Goal: Task Accomplishment & Management: Complete application form

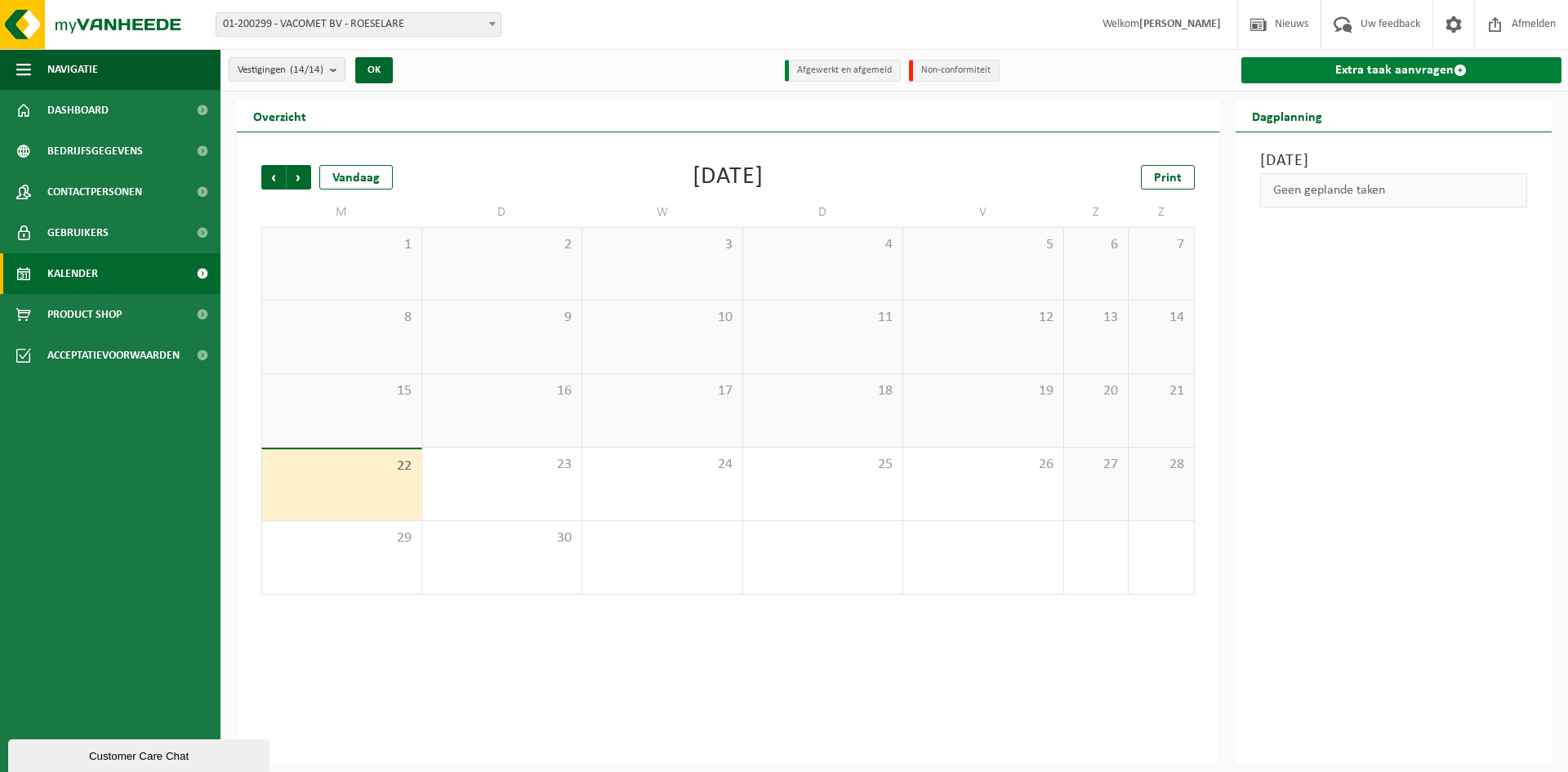
click at [1346, 74] on link "Extra taak aanvragen" at bounding box center [1402, 70] width 321 height 27
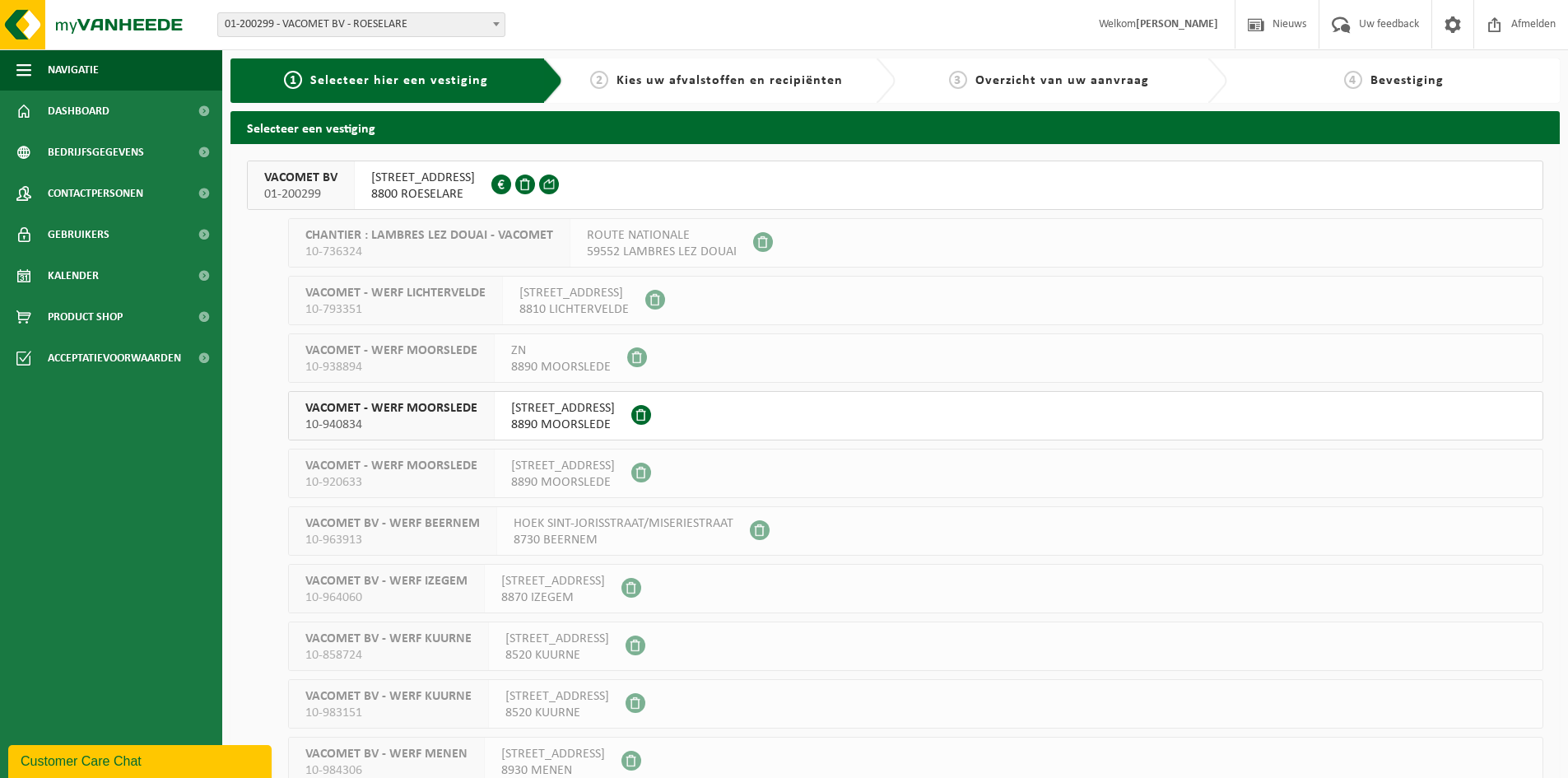
click at [722, 79] on span "Kies uw afvalstoffen en recipiënten" at bounding box center [729, 80] width 227 height 13
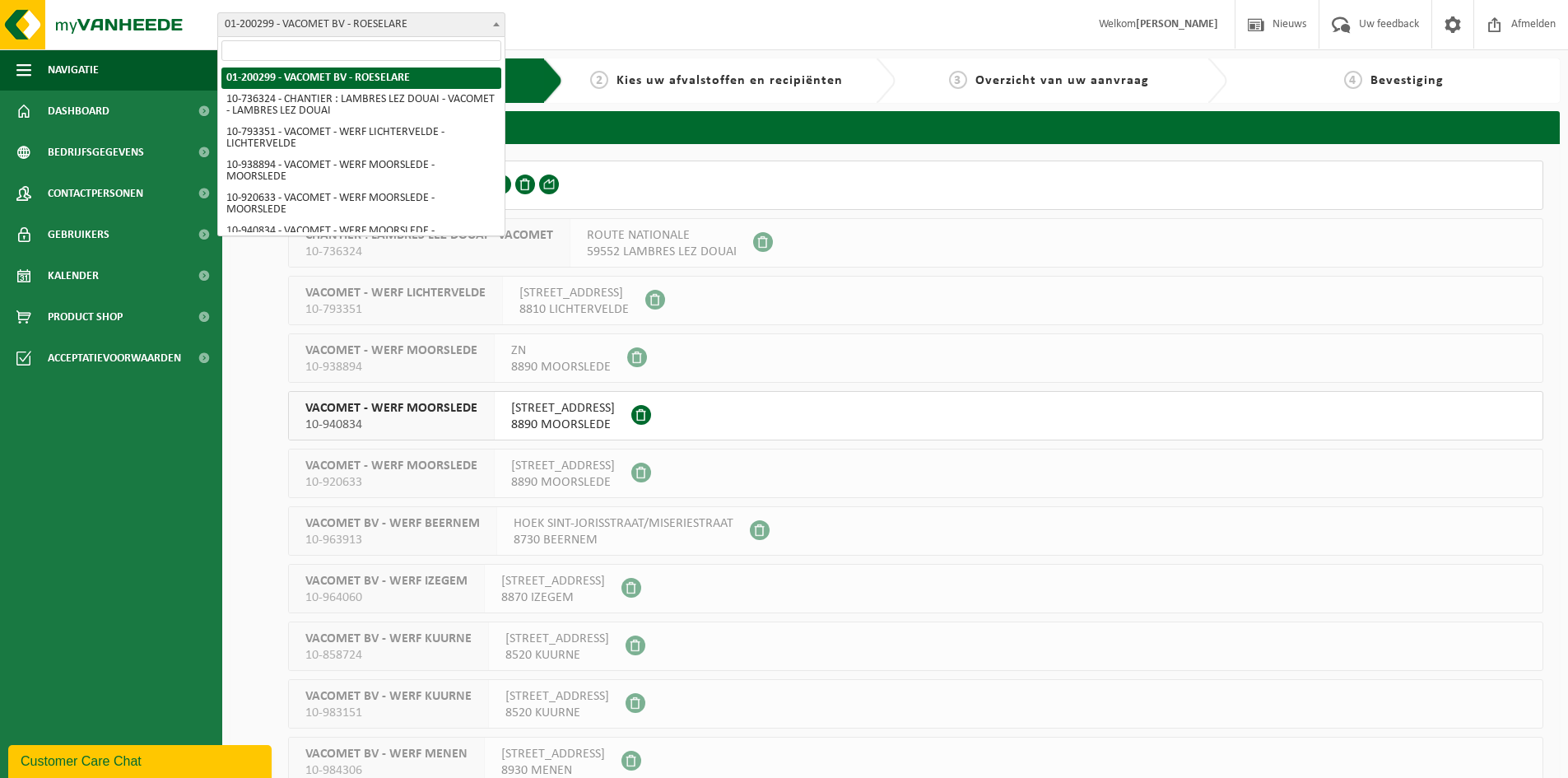
click at [471, 29] on span "01-200299 - VACOMET BV - ROESELARE" at bounding box center [361, 24] width 286 height 23
click at [591, 35] on div "Vestiging: 01-200299 - VACOMET BV - ROESELARE 10-736324 - CHANTIER : LAMBRES LE…" at bounding box center [784, 25] width 1568 height 50
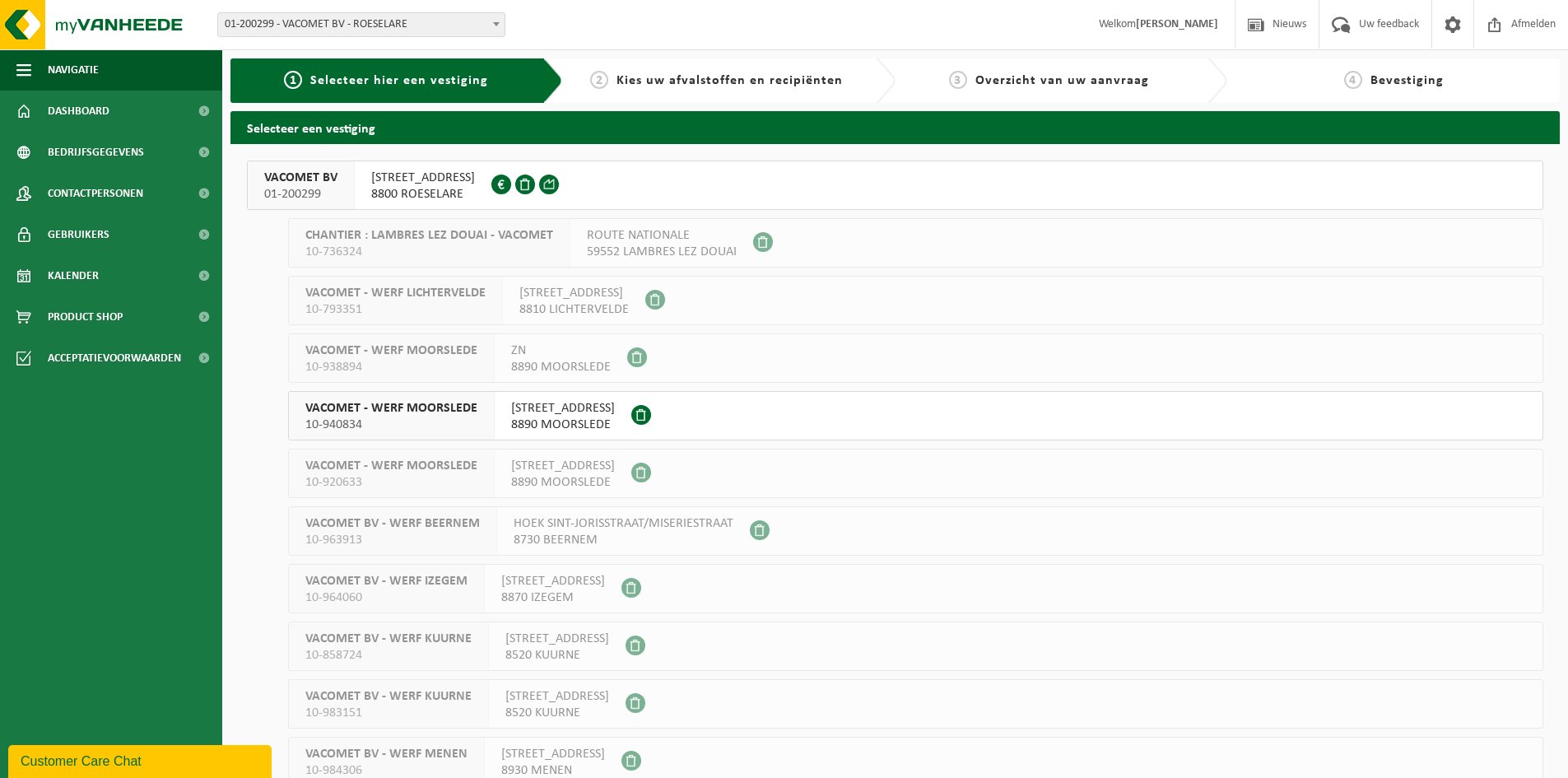
click at [722, 85] on span "Kies uw afvalstoffen en recipiënten" at bounding box center [729, 80] width 227 height 13
click at [304, 128] on h2 "Selecteer een vestiging" at bounding box center [895, 127] width 1329 height 32
click at [422, 190] on span "8800 ROESELARE" at bounding box center [423, 194] width 103 height 16
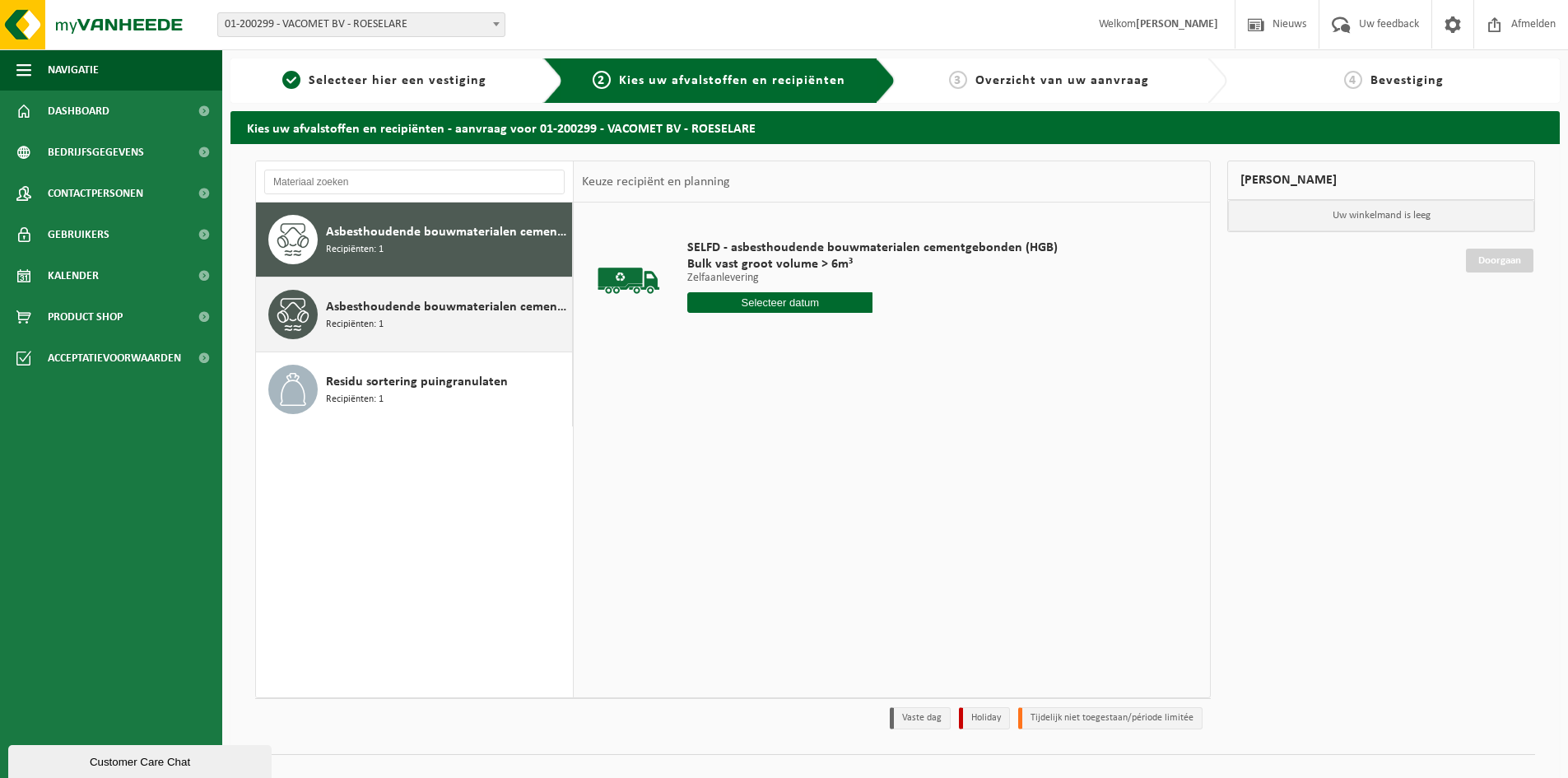
click at [442, 308] on span "Asbesthoudende bouwmaterialen cementgebonden met isolatie(hechtgebonden)" at bounding box center [447, 307] width 242 height 20
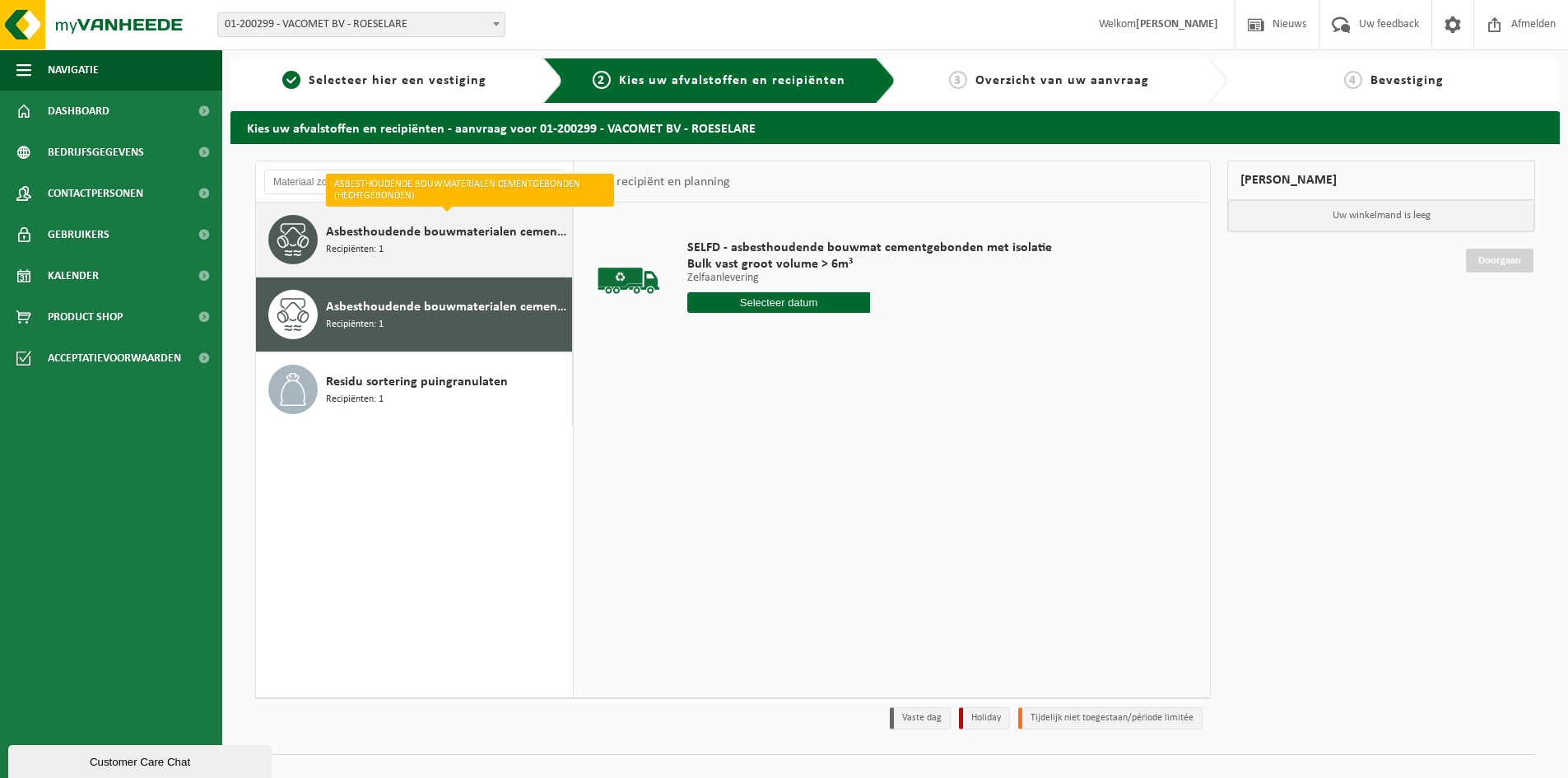
click at [461, 261] on div "Asbesthoudende bouwmaterialen cementgebonden (hechtgebonden) Recipiënten: 1" at bounding box center [447, 239] width 242 height 49
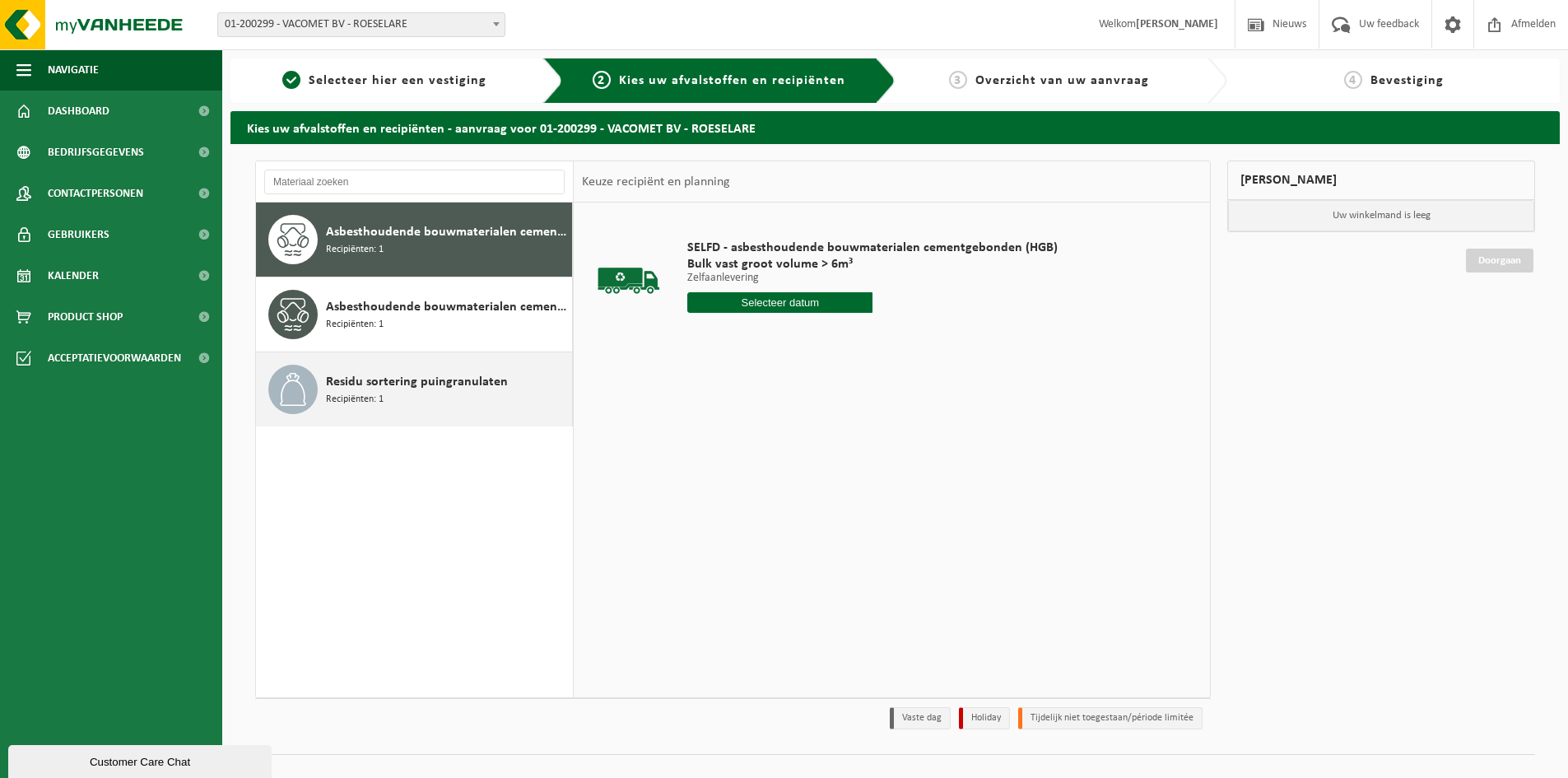
click at [446, 405] on div "Residu sortering puingranulaten Recipiënten: 1" at bounding box center [447, 389] width 242 height 49
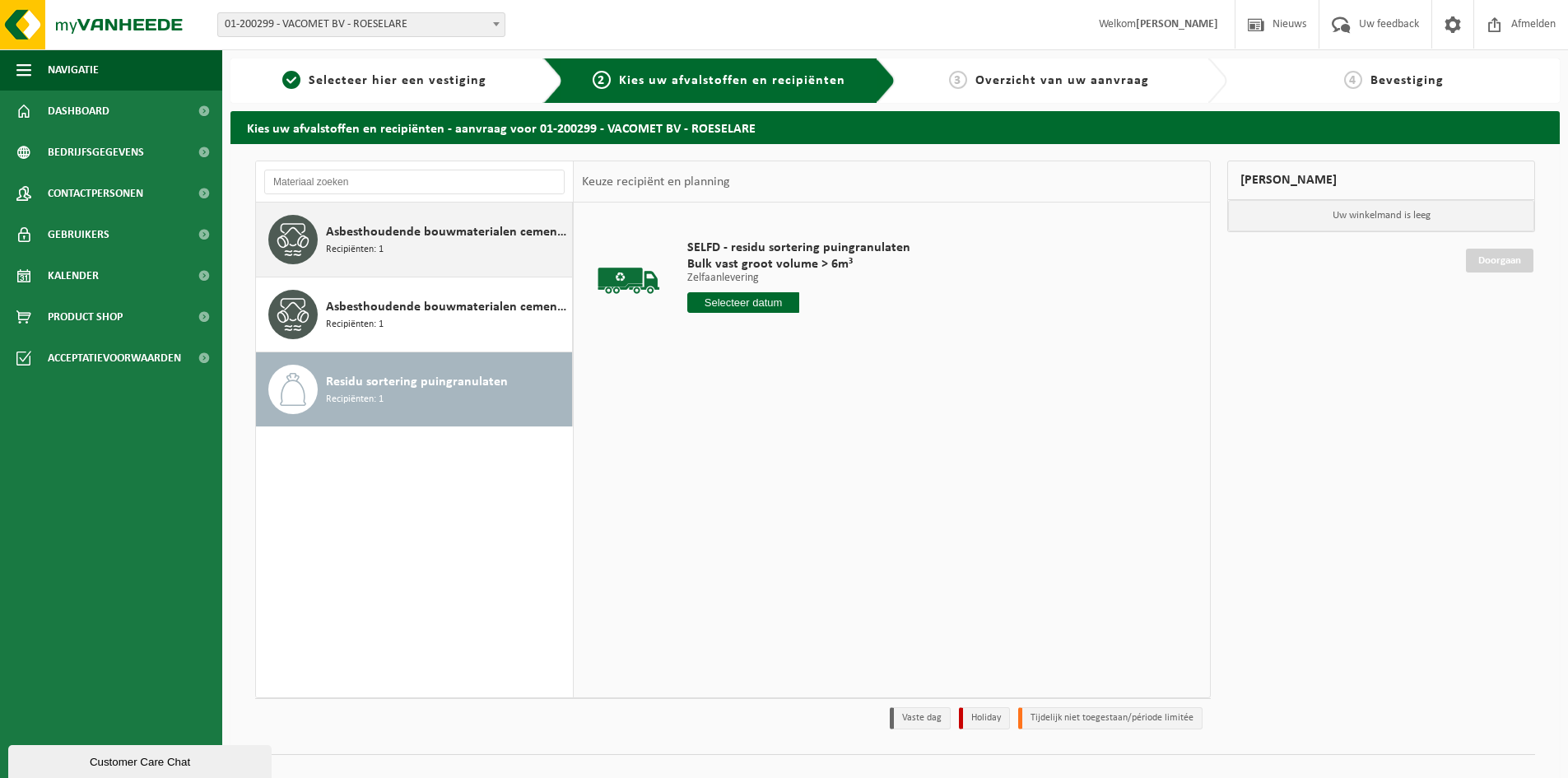
click at [403, 253] on div "Asbesthoudende bouwmaterialen cementgebonden (hechtgebonden) Recipiënten: 1" at bounding box center [447, 239] width 242 height 49
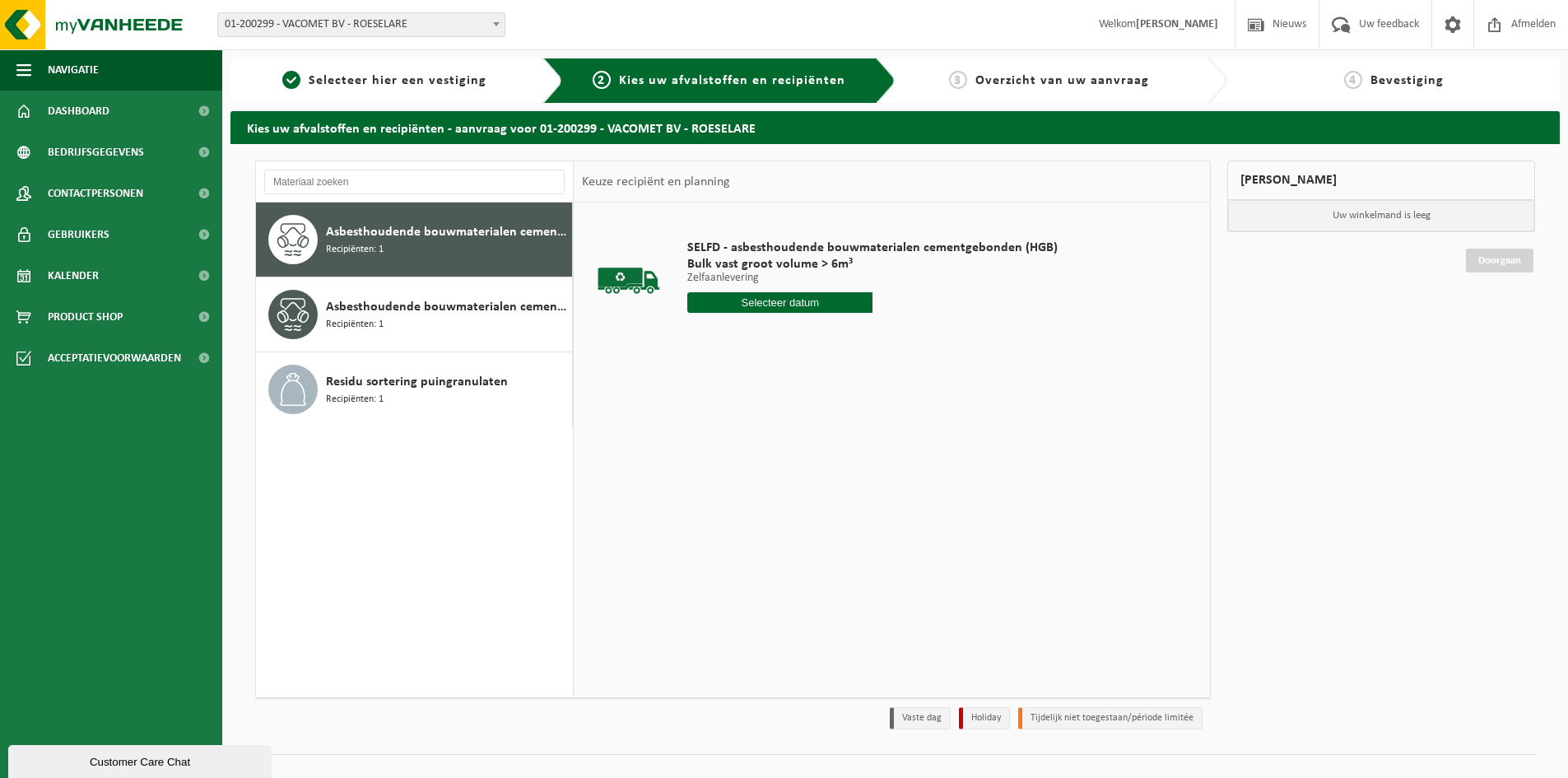
click at [750, 309] on input "text" at bounding box center [779, 303] width 185 height 21
click at [809, 471] on div "26" at bounding box center [818, 475] width 28 height 27
type input "Van 2025-09-26"
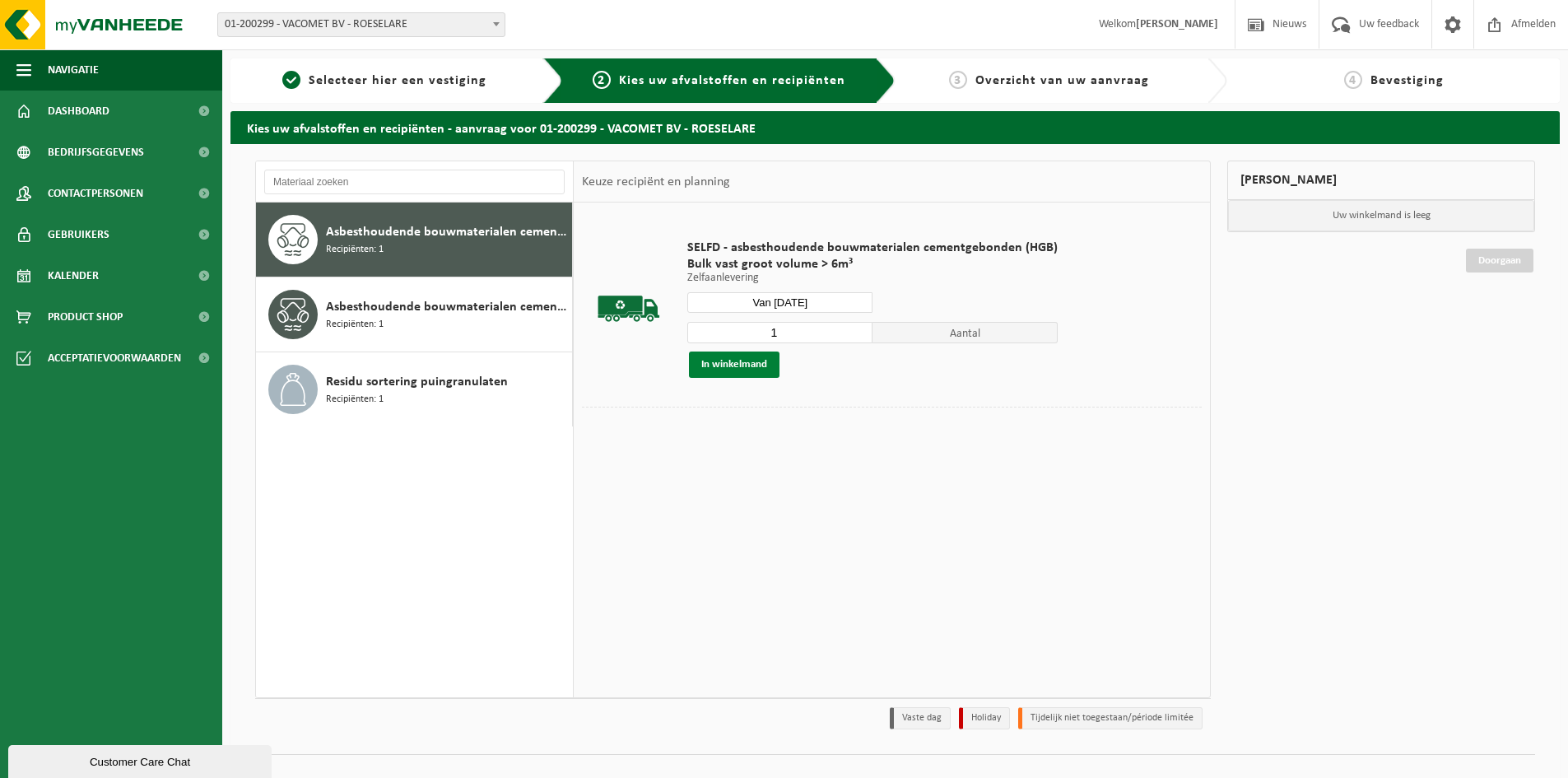
click at [730, 367] on button "In winkelmand" at bounding box center [734, 365] width 91 height 27
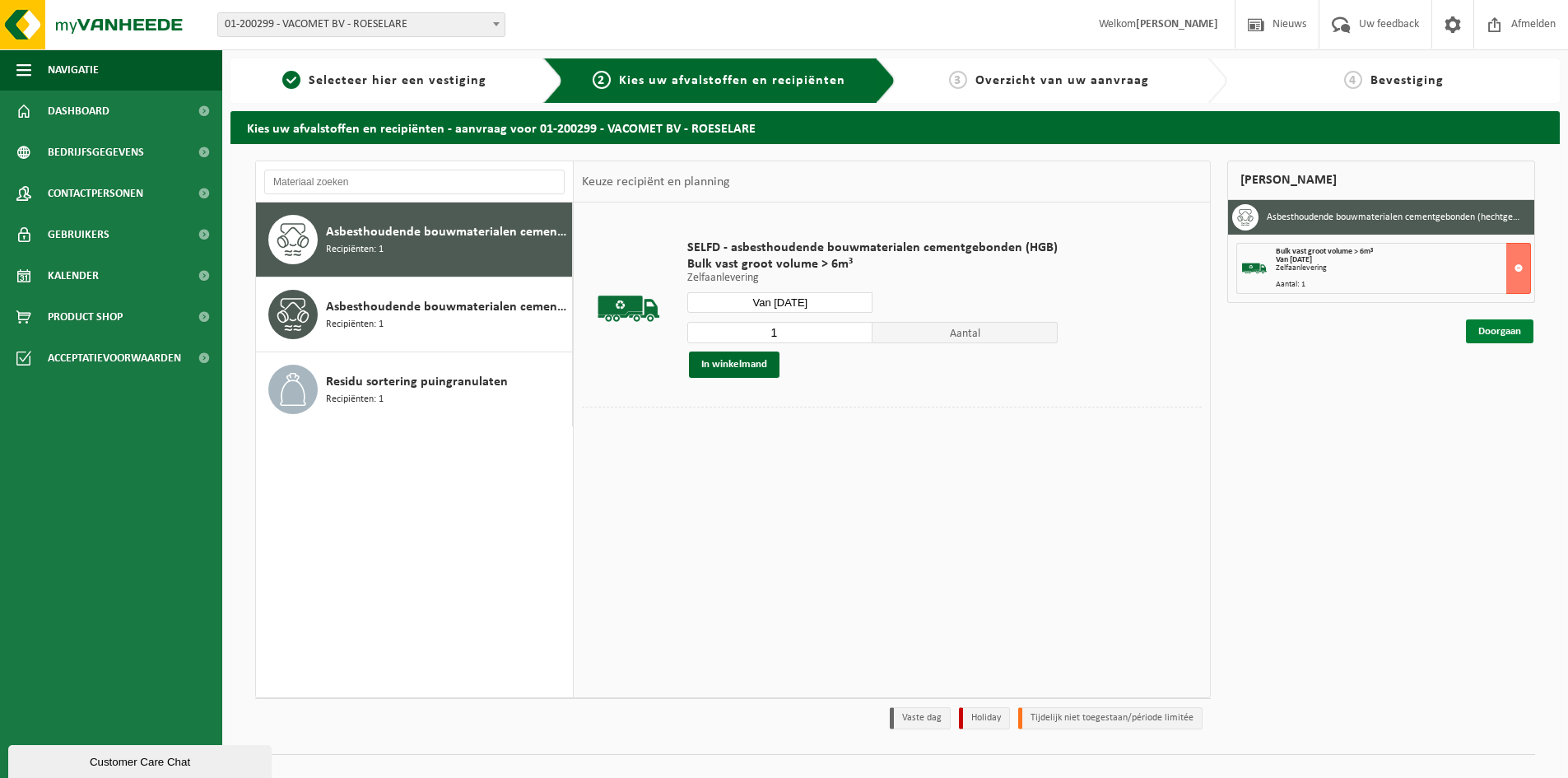
click at [1489, 333] on link "Doorgaan" at bounding box center [1500, 332] width 67 height 24
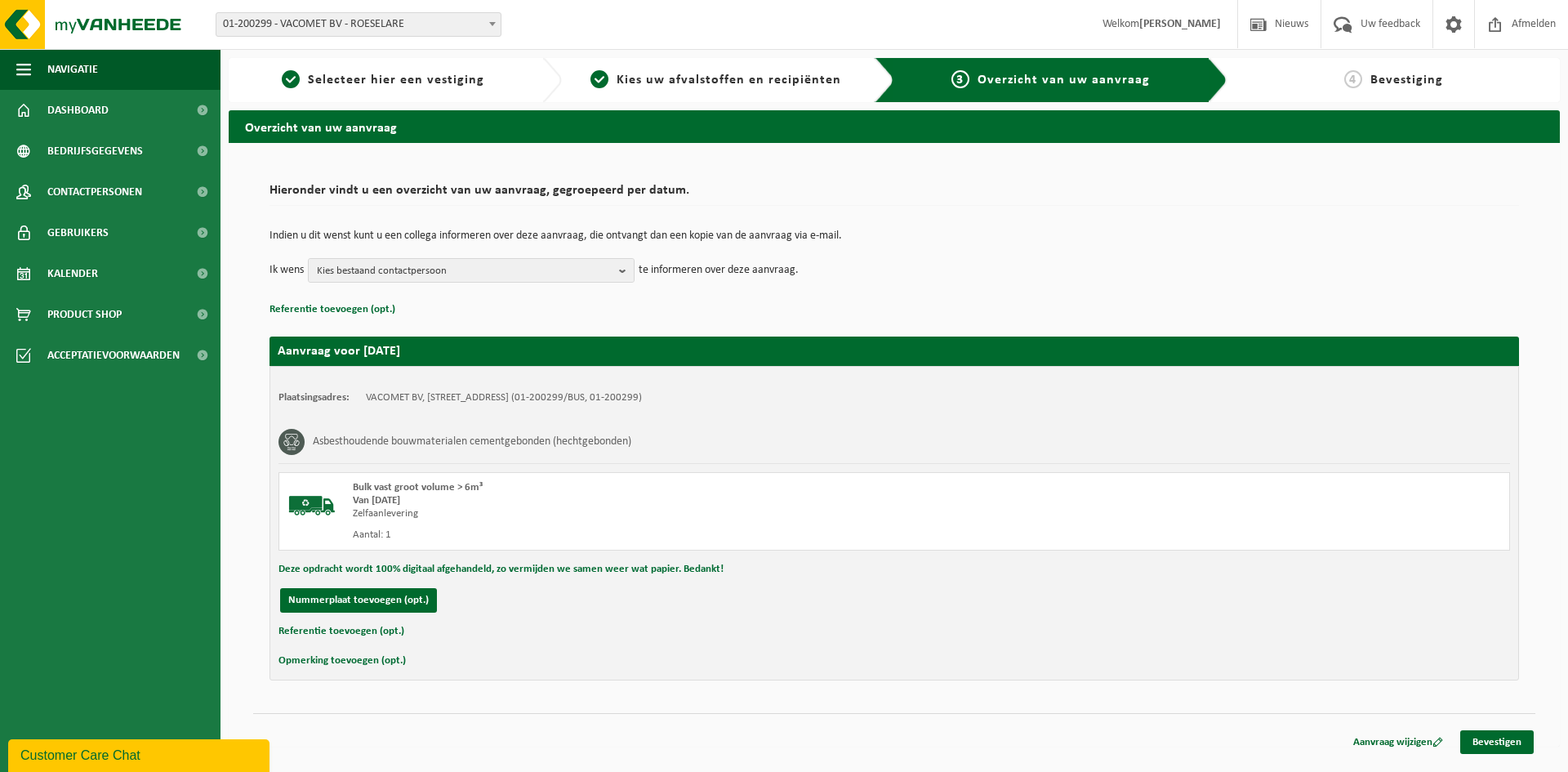
click at [354, 630] on button "Referentie toevoegen (opt.)" at bounding box center [341, 632] width 126 height 21
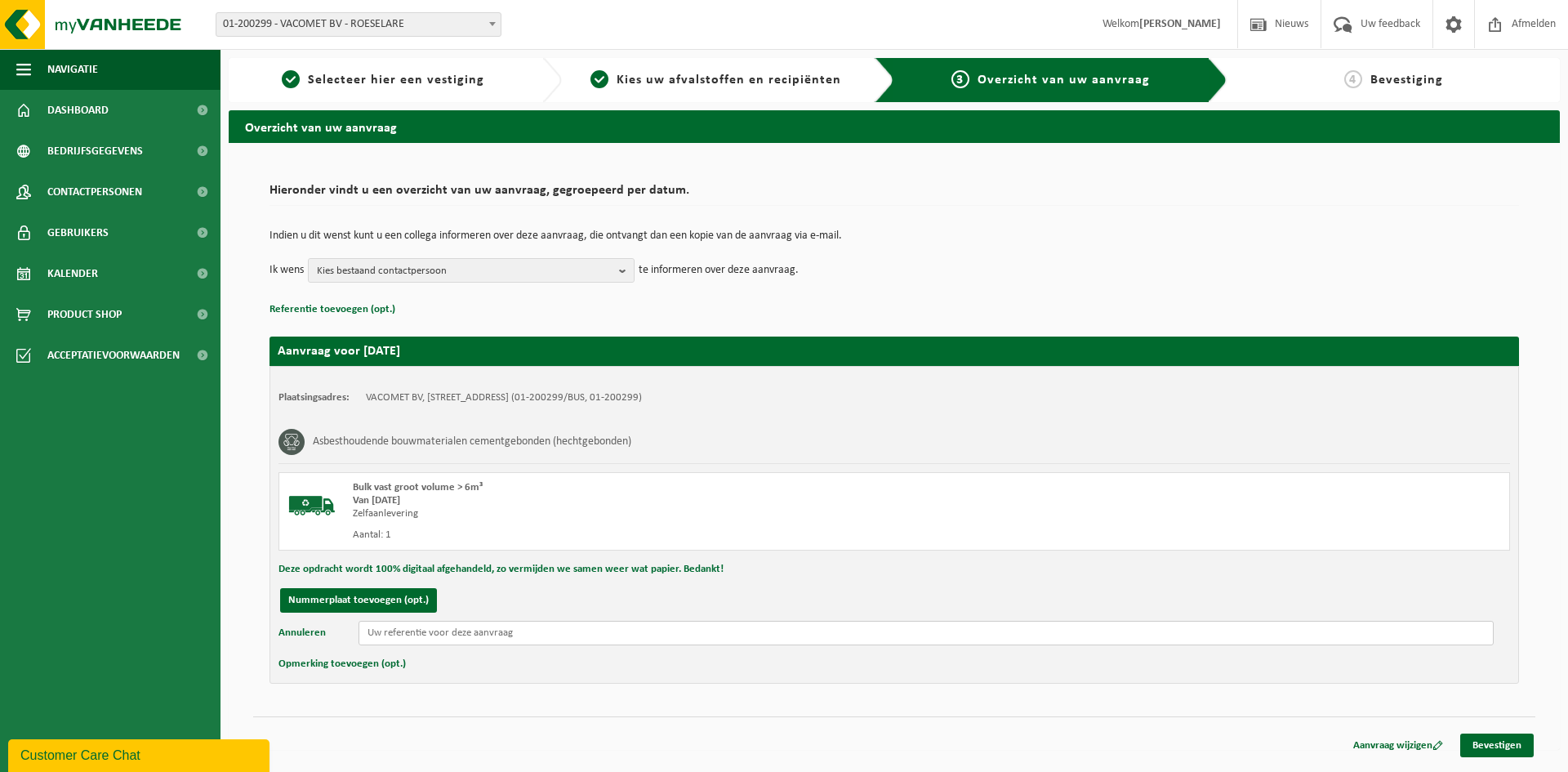
click at [435, 639] on input "text" at bounding box center [926, 633] width 1135 height 25
click at [435, 632] on input "text" at bounding box center [926, 633] width 1135 height 25
type input "Leenbosstraat 37 - Hooglede"
click at [1506, 742] on link "Bevestigen" at bounding box center [1497, 746] width 74 height 24
